Goal: Task Accomplishment & Management: Use online tool/utility

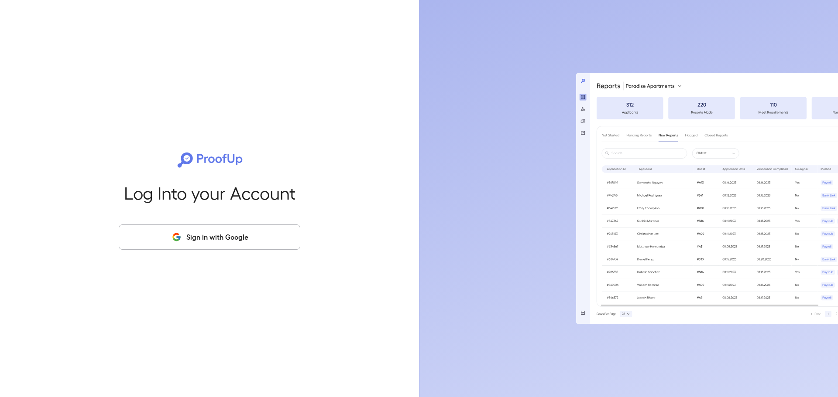
click at [219, 240] on button "Sign in with Google" at bounding box center [209, 237] width 181 height 25
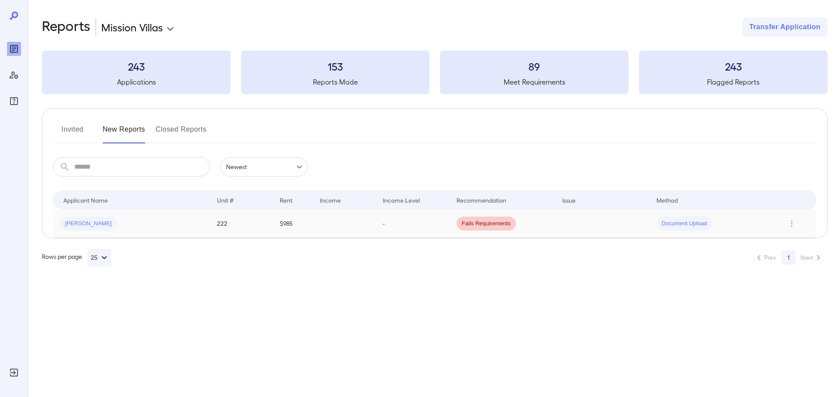
click at [219, 231] on td "222" at bounding box center [241, 224] width 63 height 28
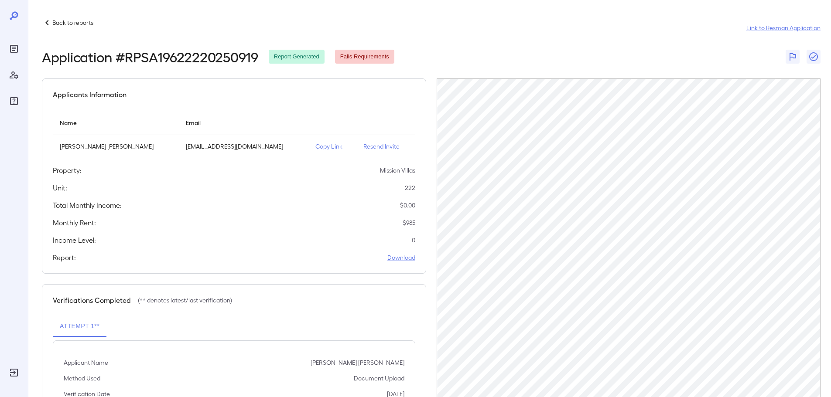
click at [315, 148] on p "Copy Link" at bounding box center [332, 146] width 34 height 9
